Goal: Entertainment & Leisure: Consume media (video, audio)

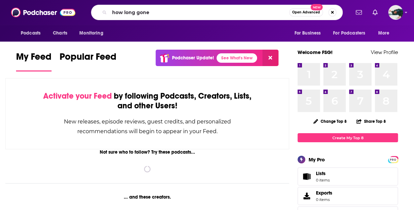
type input "how long gone"
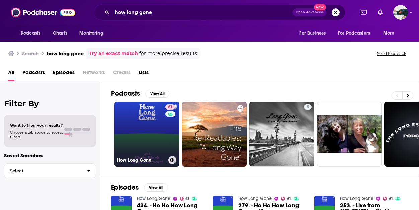
click at [147, 111] on link "61 How Long Gone" at bounding box center [146, 133] width 65 height 65
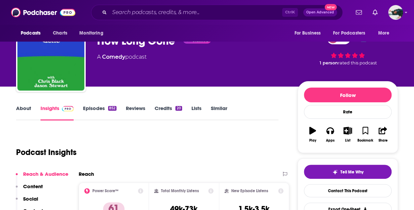
scroll to position [33, 0]
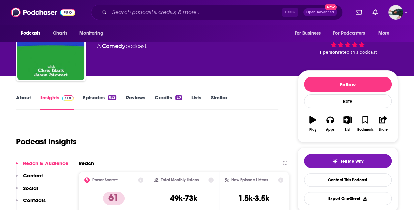
click at [221, 100] on link "Similar" at bounding box center [219, 101] width 16 height 15
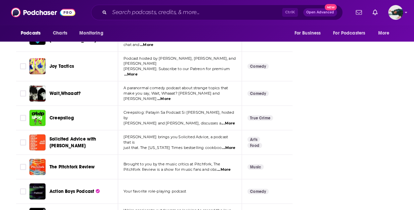
scroll to position [870, 0]
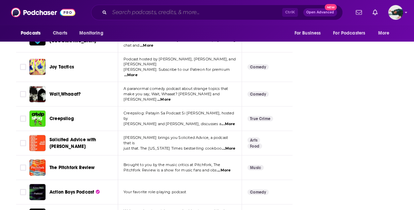
click at [158, 15] on input "Search podcasts, credits, & more..." at bounding box center [195, 12] width 173 height 11
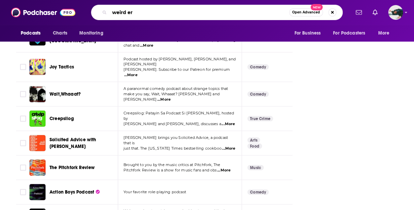
type input "weird era"
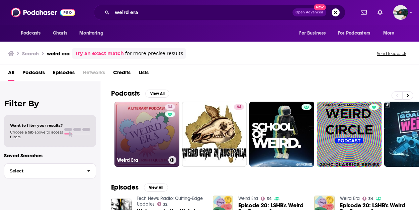
click at [146, 116] on link "34 Weird Era" at bounding box center [146, 133] width 65 height 65
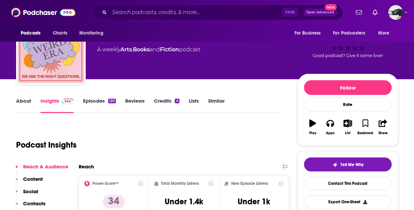
scroll to position [33, 0]
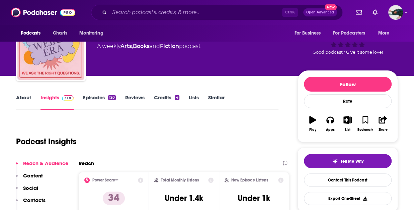
click at [212, 100] on link "Similar" at bounding box center [216, 101] width 16 height 15
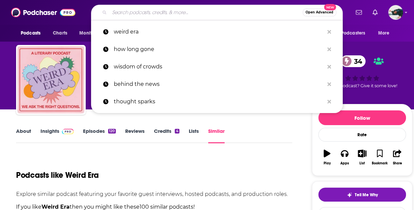
click at [184, 16] on input "Search podcasts, credits, & more..." at bounding box center [205, 12] width 193 height 11
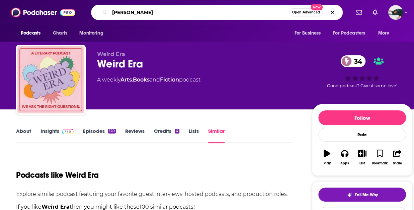
type input "sam taggart"
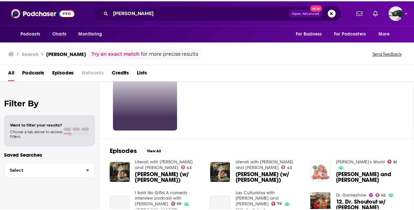
scroll to position [67, 0]
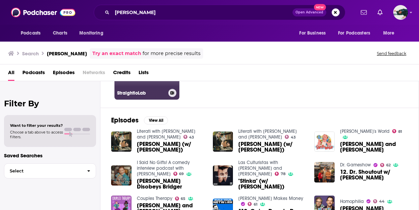
click at [163, 91] on h3 "StraightioLab" at bounding box center [141, 93] width 49 height 6
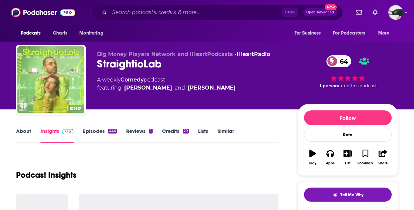
click at [230, 132] on link "Similar" at bounding box center [226, 135] width 16 height 15
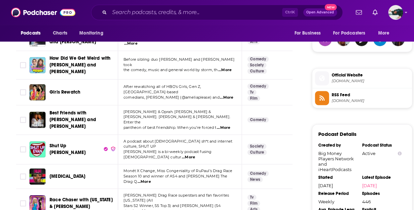
scroll to position [569, 0]
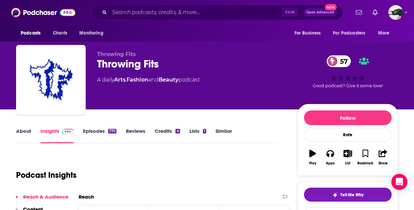
click at [29, 130] on link "About" at bounding box center [23, 135] width 15 height 15
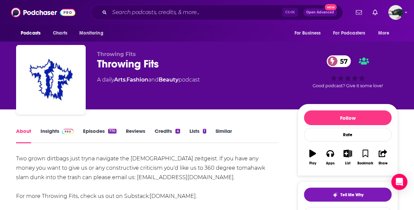
click at [112, 131] on div "770" at bounding box center [112, 131] width 8 height 5
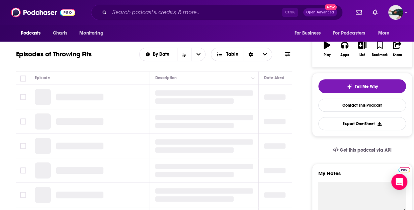
scroll to position [134, 0]
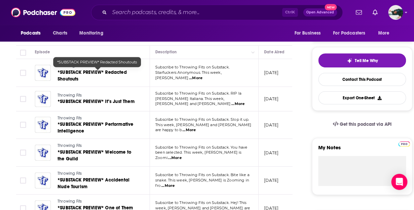
click at [98, 71] on span "*SUBSTACK PREVIEW* Redacted Shoutouts" at bounding box center [92, 75] width 69 height 12
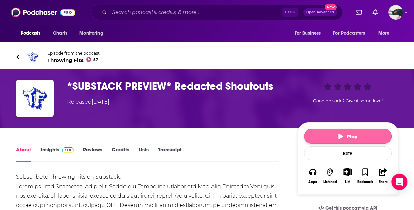
click at [359, 132] on button "Play" at bounding box center [348, 136] width 88 height 15
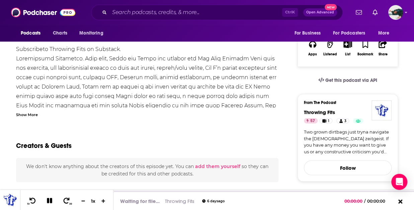
scroll to position [134, 0]
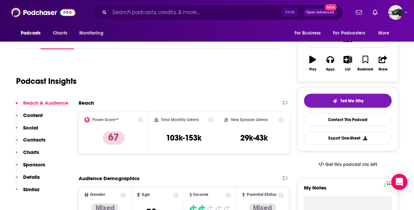
scroll to position [33, 0]
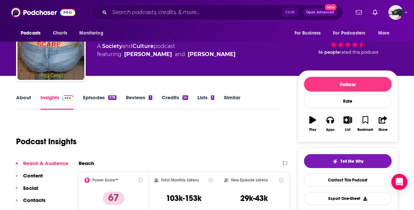
click at [29, 95] on link "About" at bounding box center [23, 101] width 15 height 15
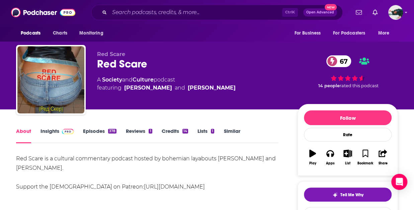
click at [234, 128] on link "Similar" at bounding box center [232, 135] width 16 height 15
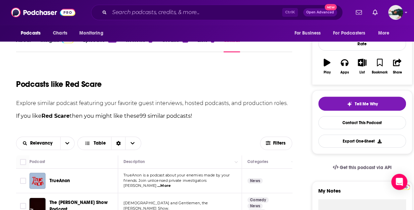
scroll to position [67, 0]
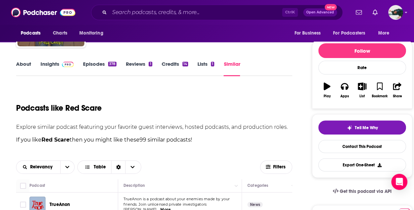
click at [100, 64] on link "Episodes 378" at bounding box center [99, 68] width 33 height 15
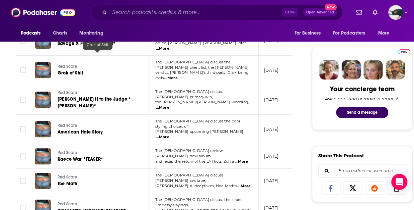
scroll to position [301, 0]
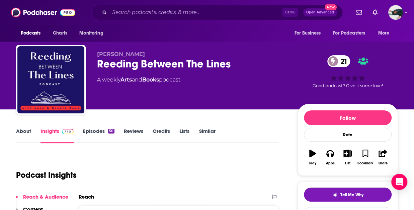
click at [99, 131] on link "Episodes 50" at bounding box center [98, 135] width 31 height 15
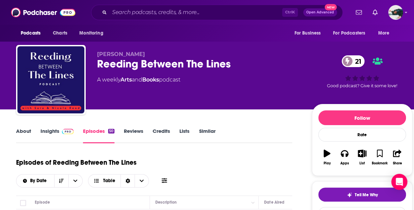
scroll to position [33, 0]
